Goal: Find specific page/section: Find specific page/section

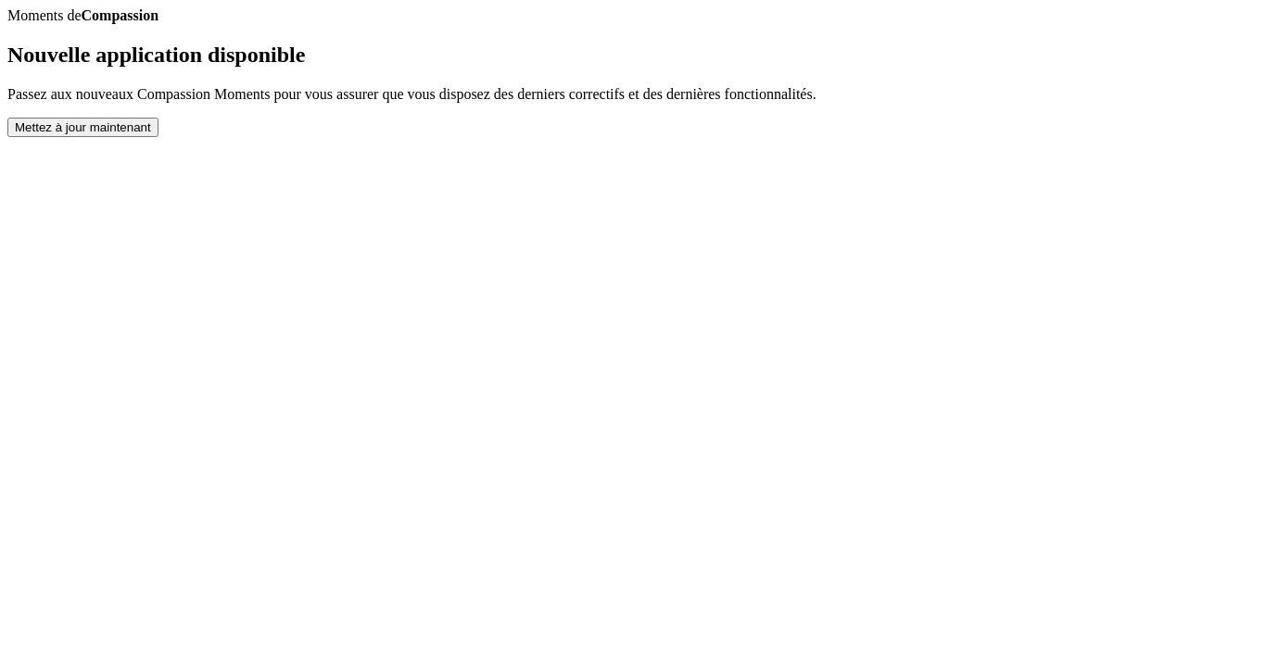
click at [158, 137] on button "Mettez à jour maintenant" at bounding box center [82, 127] width 151 height 19
